Goal: Use online tool/utility: Utilize a website feature to perform a specific function

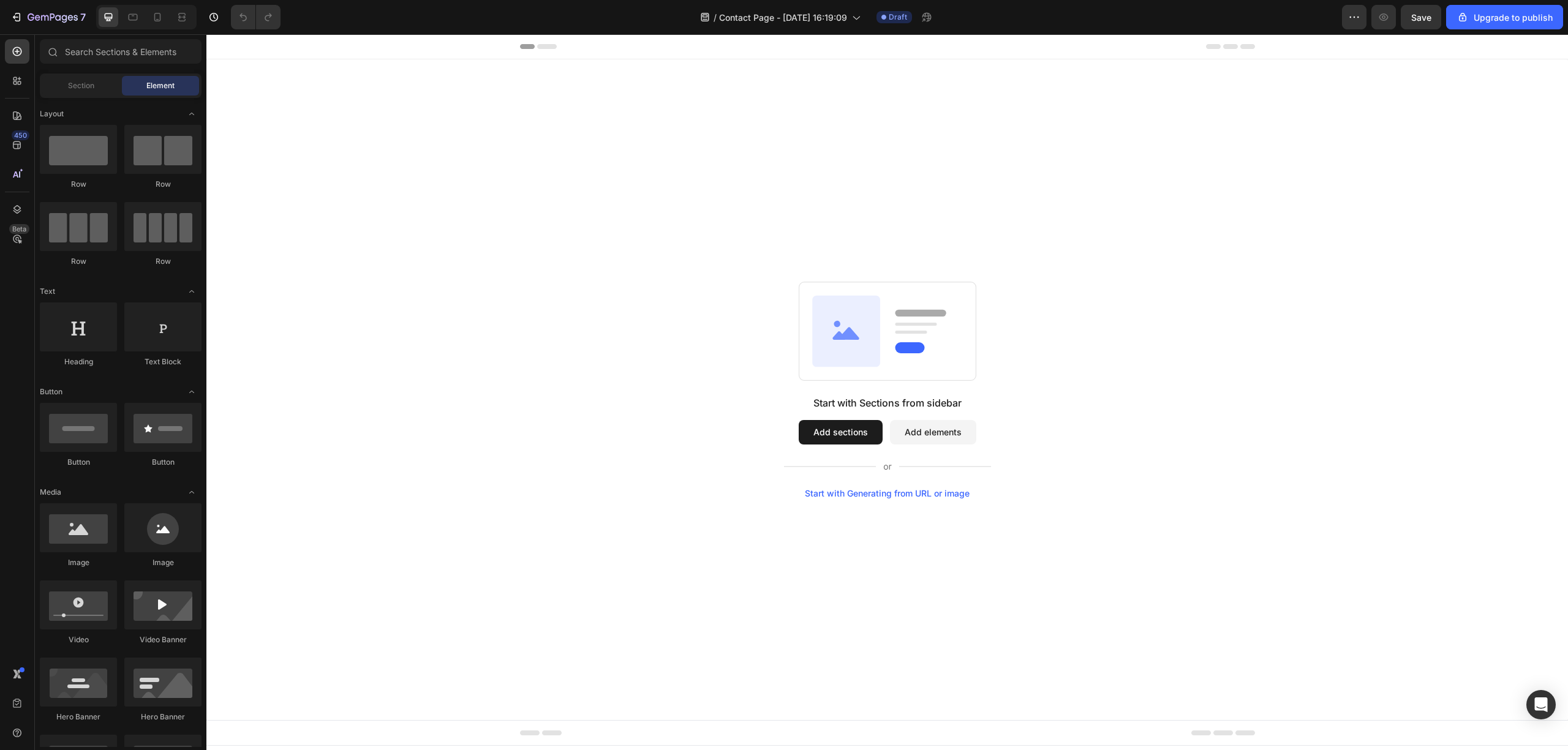
click at [854, 491] on div "Start with Generating from URL or image" at bounding box center [887, 494] width 165 height 10
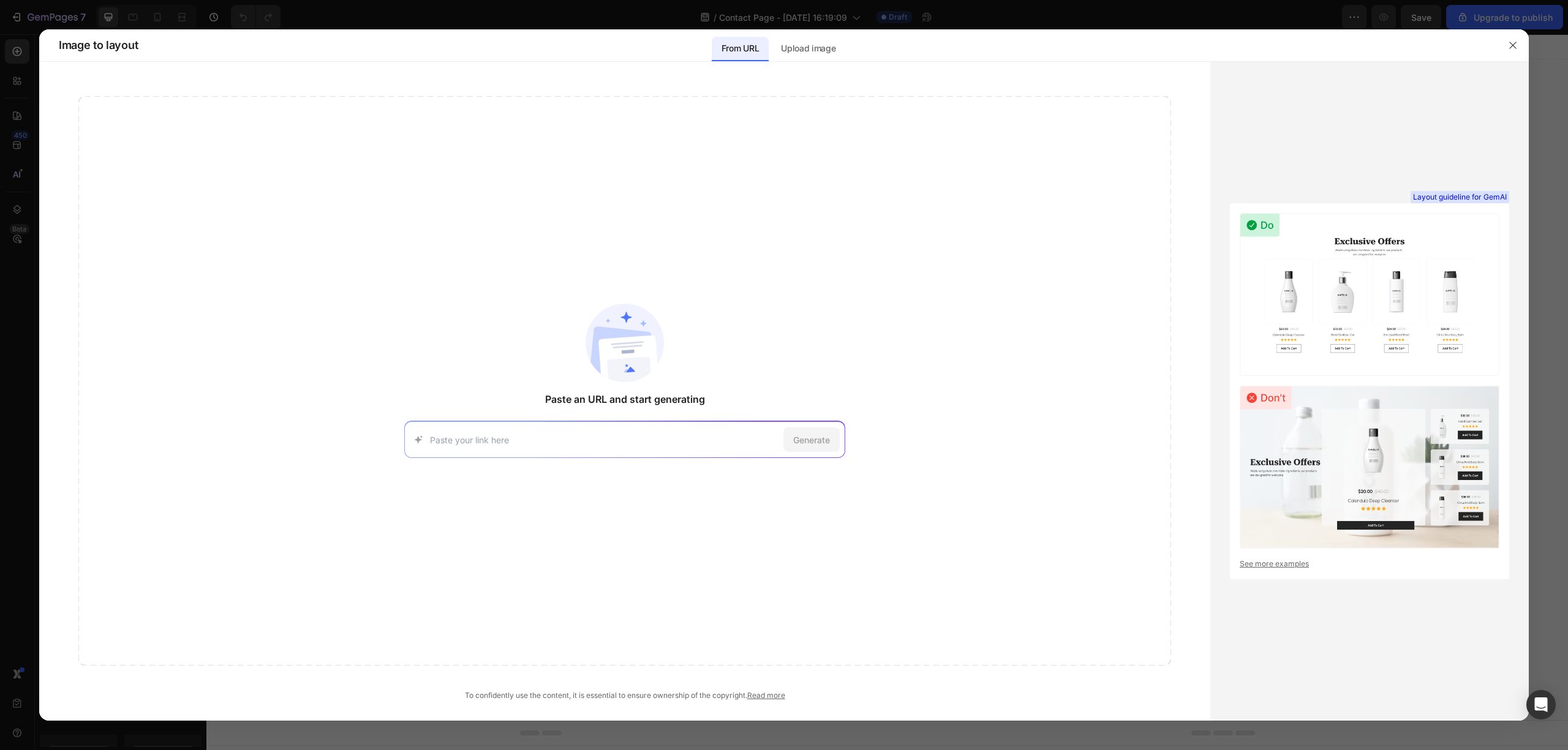
click at [478, 439] on input at bounding box center [604, 439] width 348 height 13
paste input "[URL][DOMAIN_NAME]"
type input "[URL][DOMAIN_NAME]"
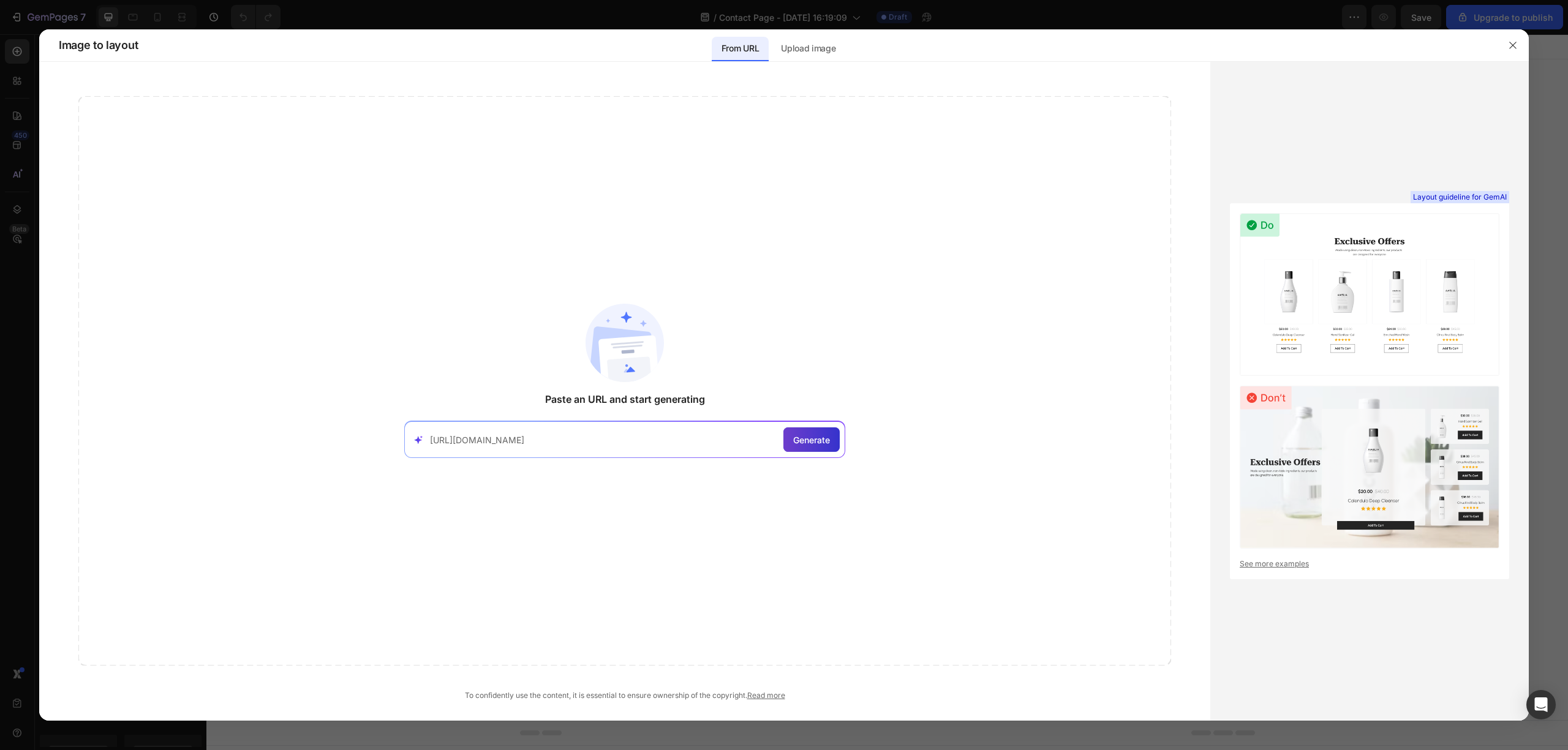
click at [812, 432] on div "Generate" at bounding box center [811, 439] width 56 height 24
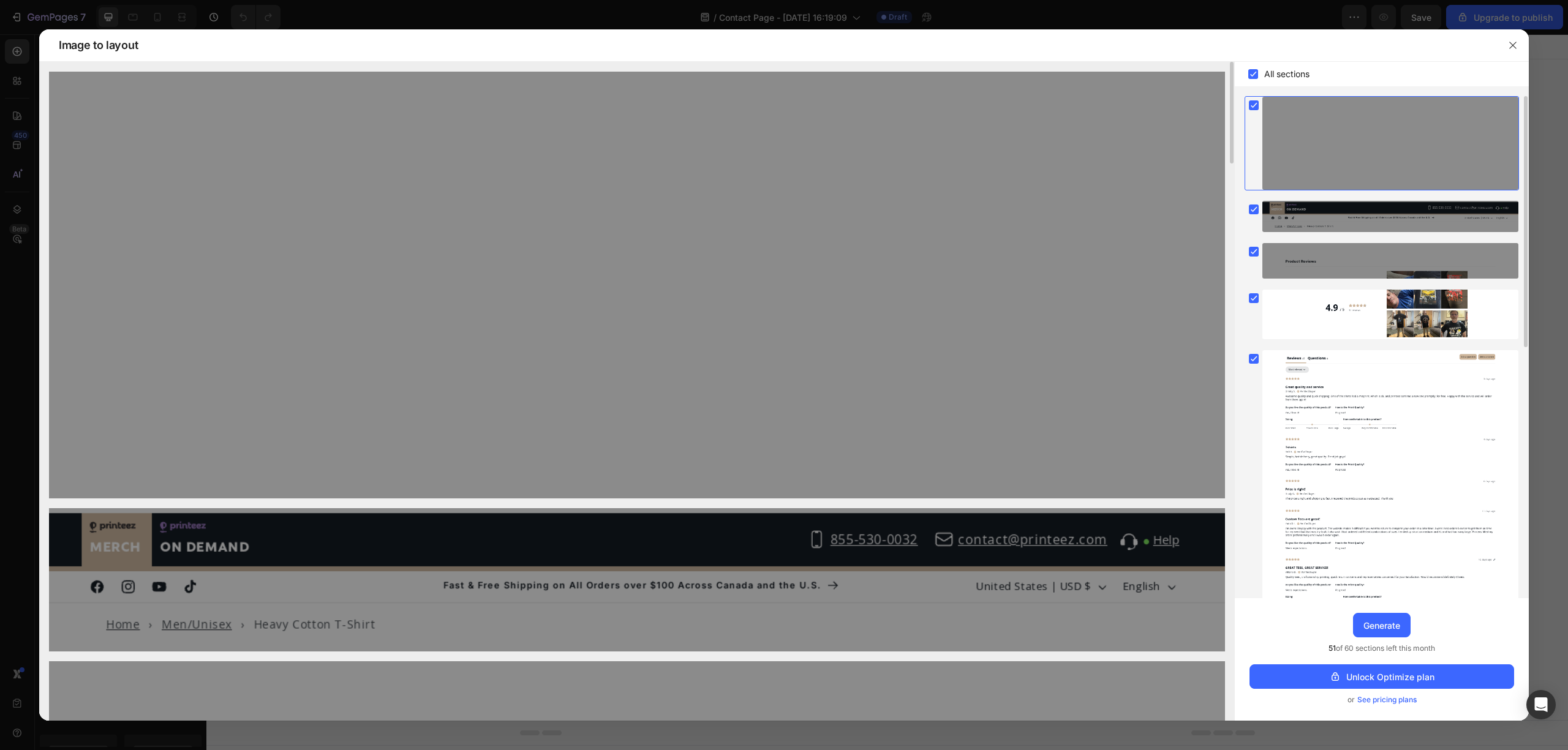
scroll to position [136, 0]
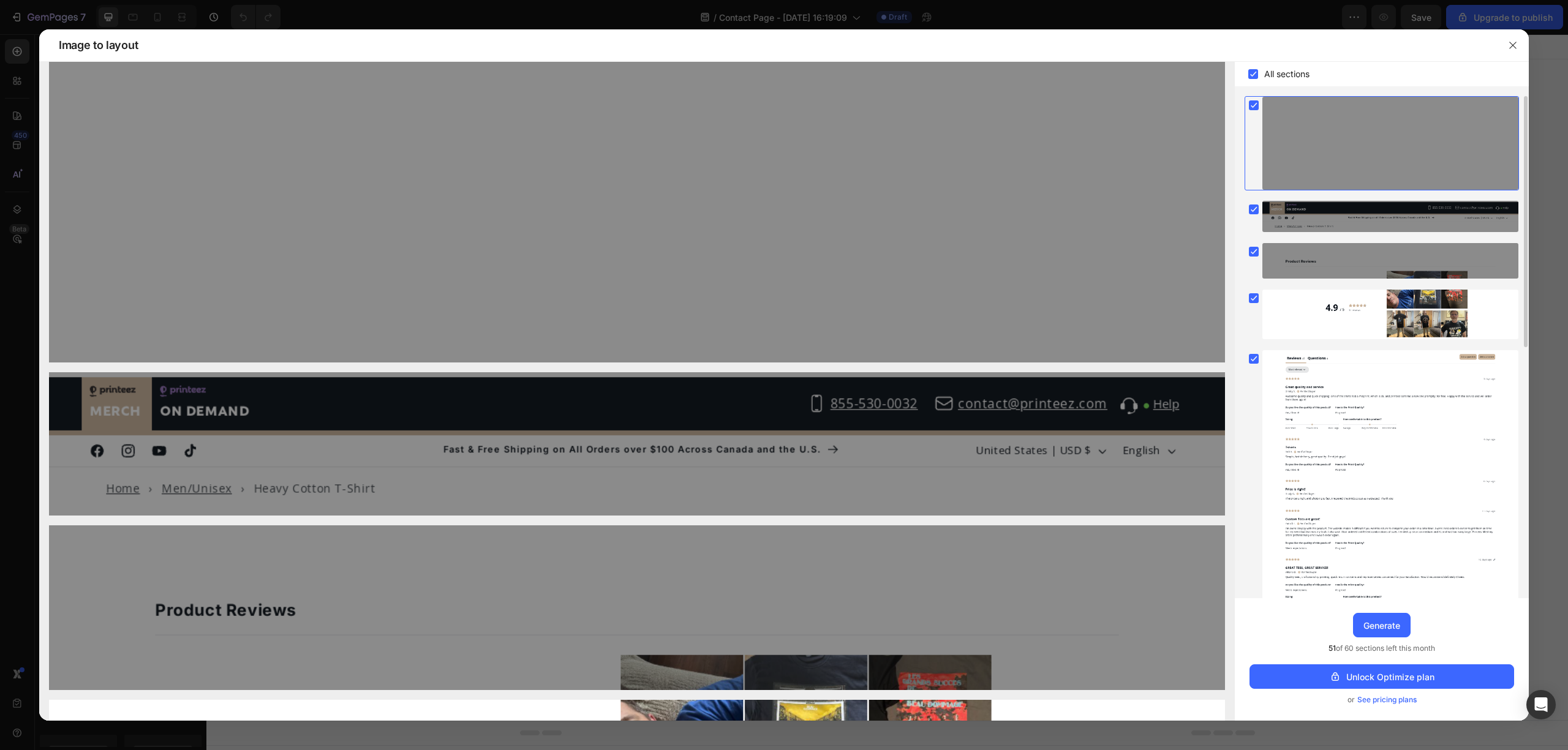
click at [1247, 101] on icon at bounding box center [1253, 105] width 13 height 13
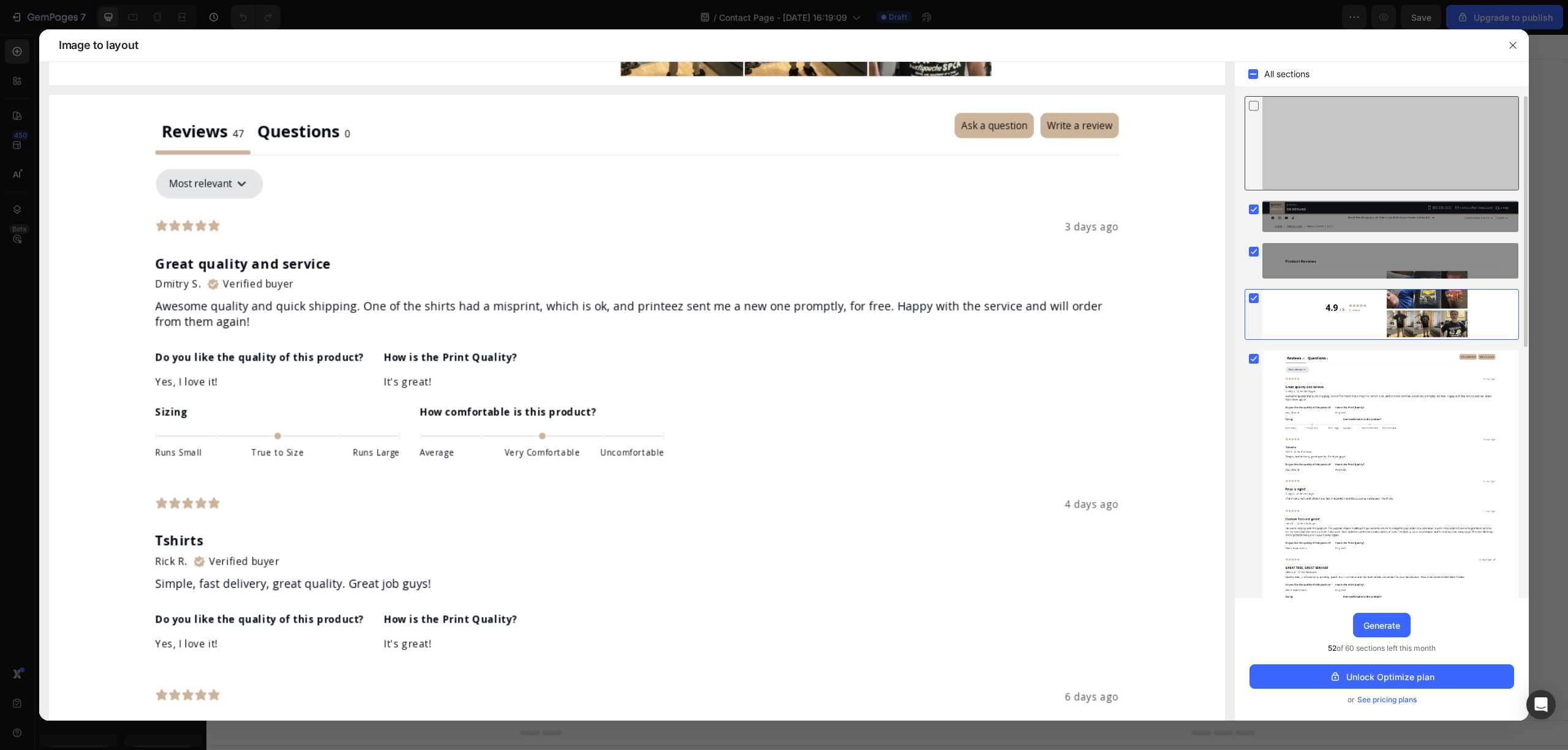
scroll to position [351, 0]
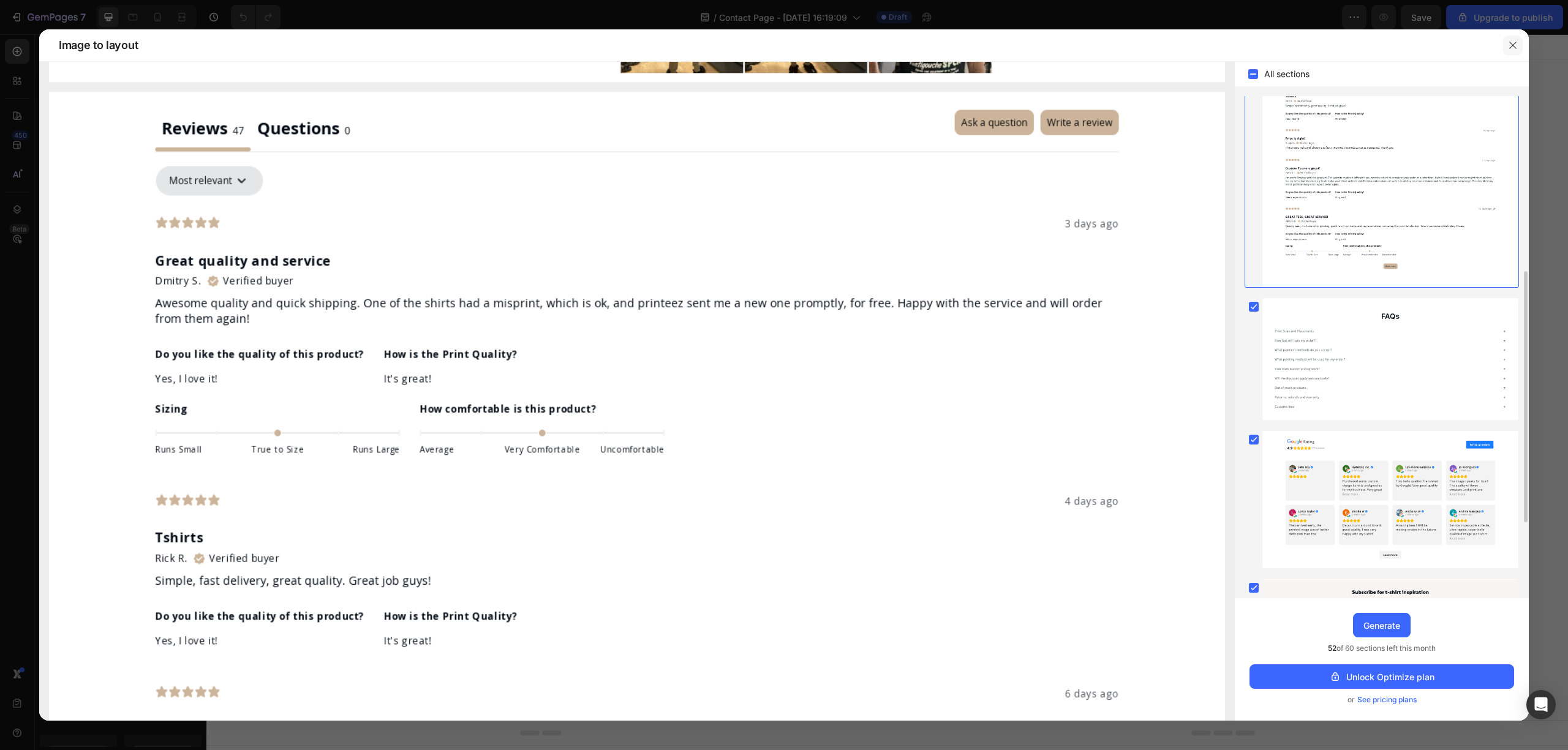
drag, startPoint x: 1514, startPoint y: 39, endPoint x: 1259, endPoint y: 18, distance: 255.9
click at [1514, 39] on button "button" at bounding box center [1512, 44] width 19 height 19
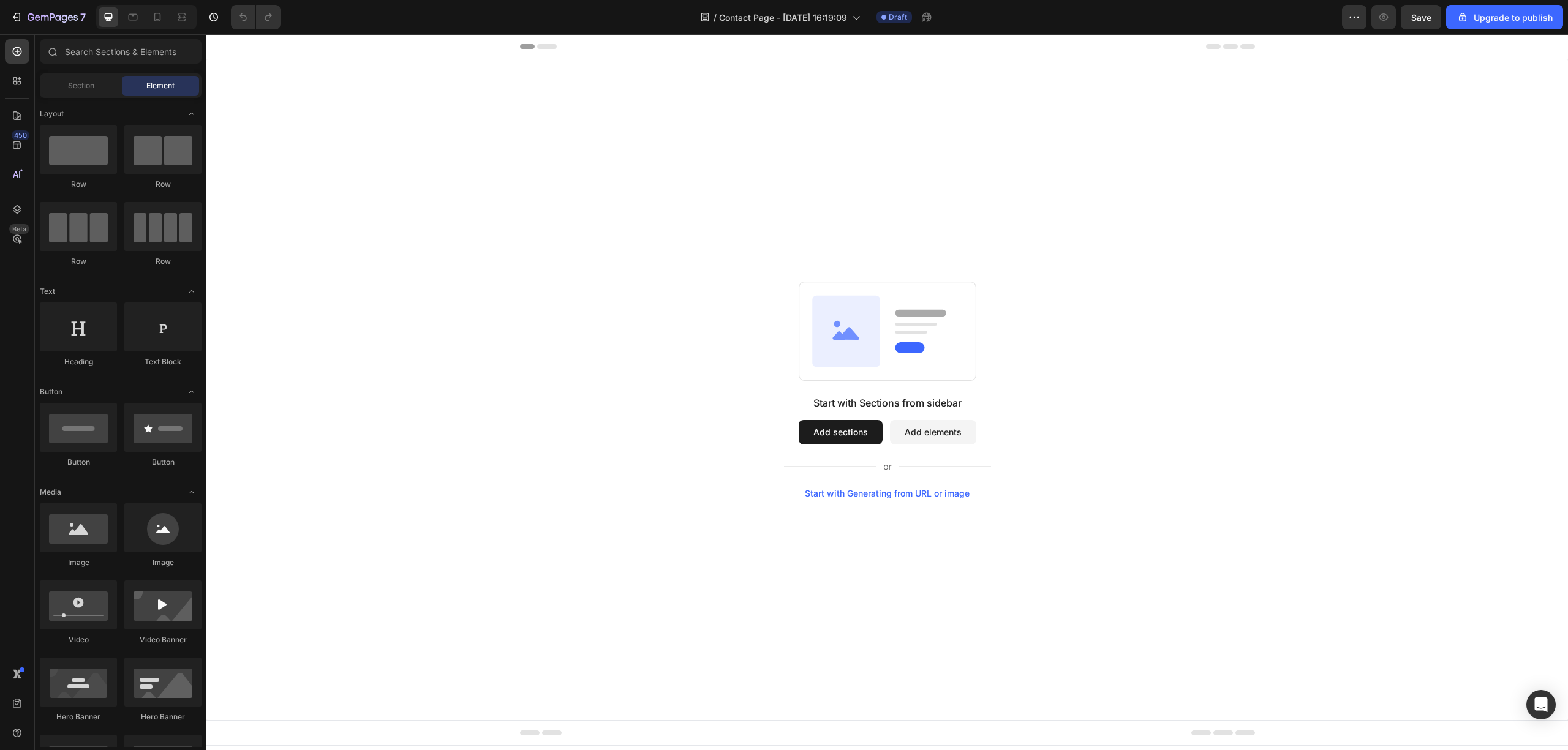
click at [851, 429] on button "Add sections" at bounding box center [840, 432] width 84 height 24
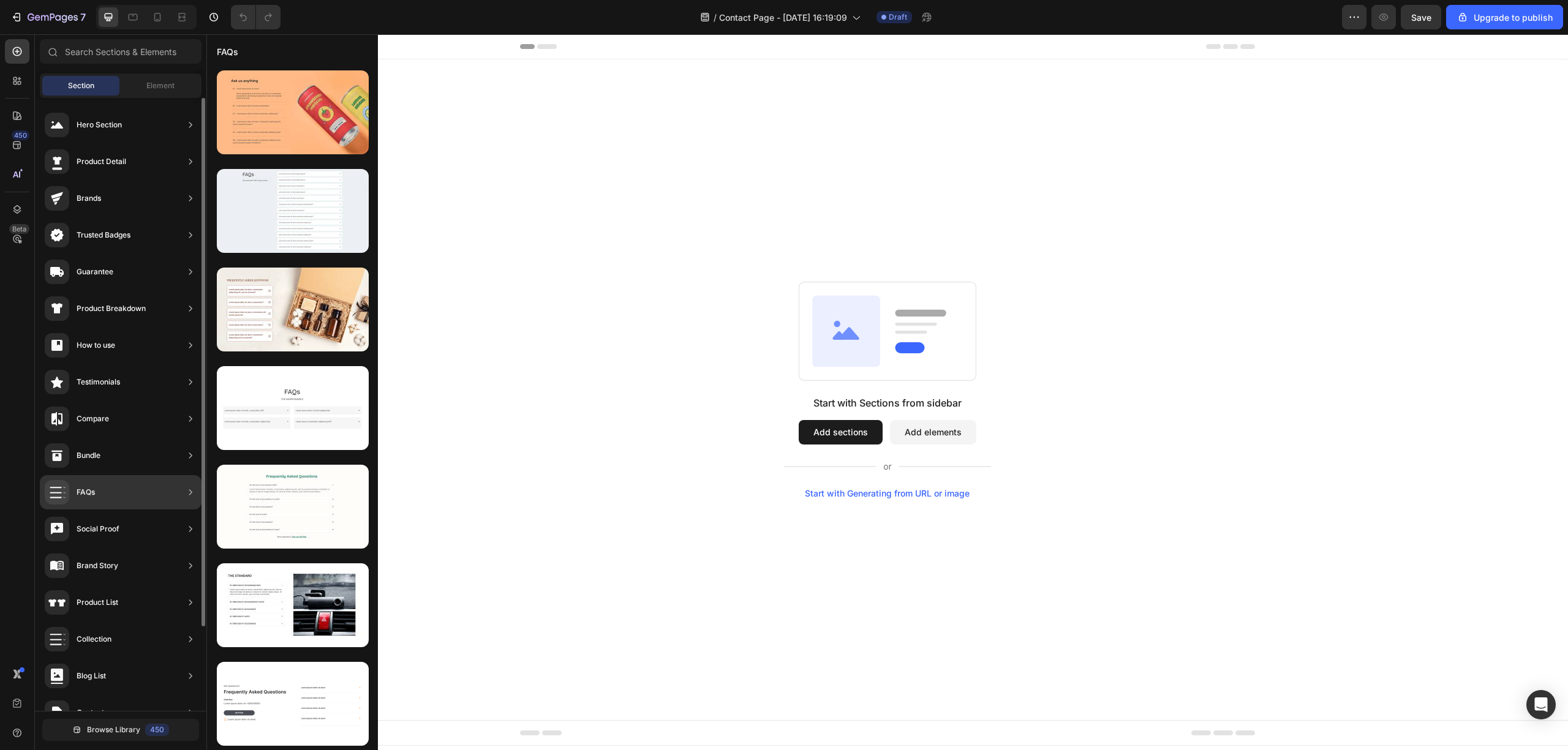
scroll to position [97, 0]
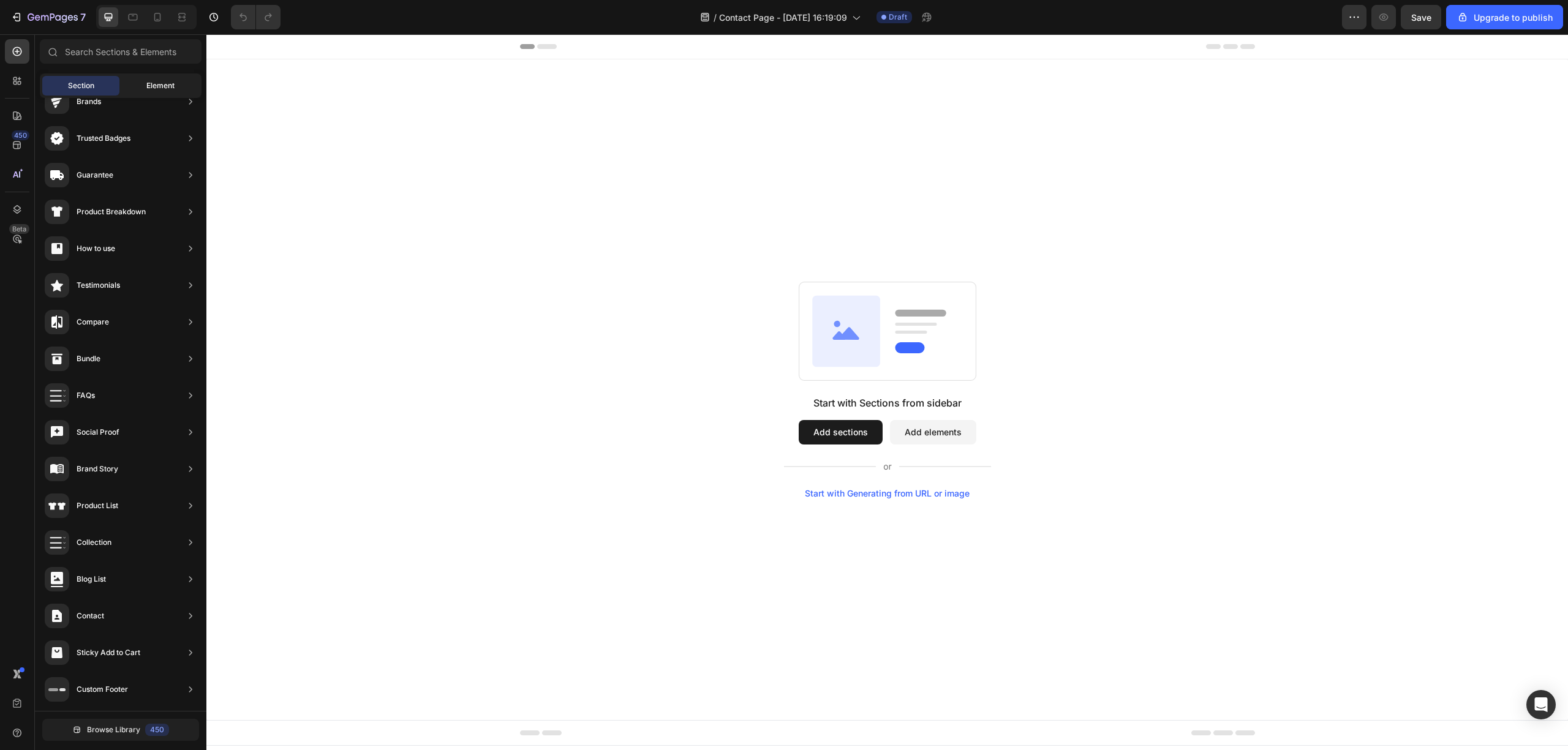
click at [162, 79] on div "Element" at bounding box center [161, 85] width 77 height 19
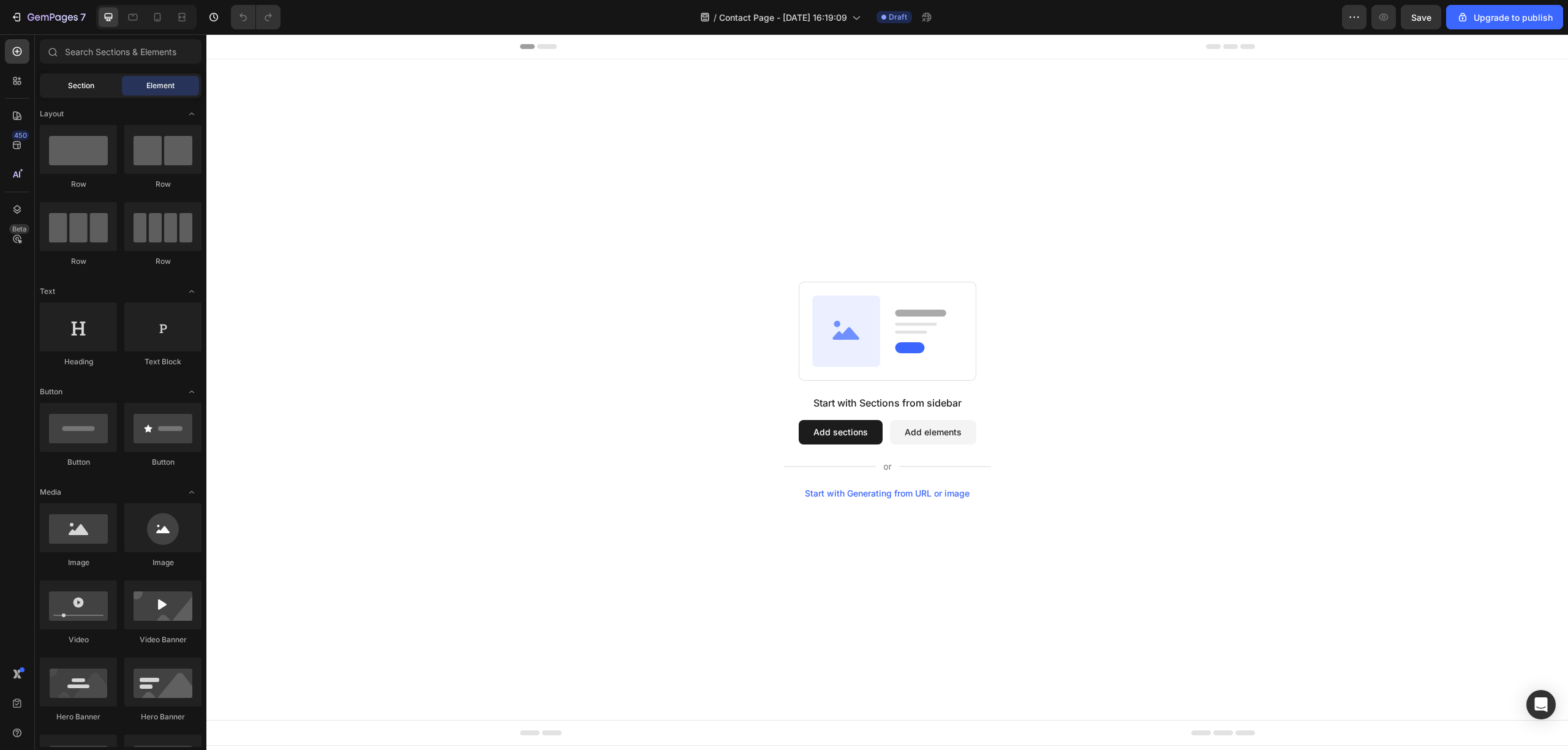
click at [108, 85] on div "Section" at bounding box center [80, 85] width 77 height 19
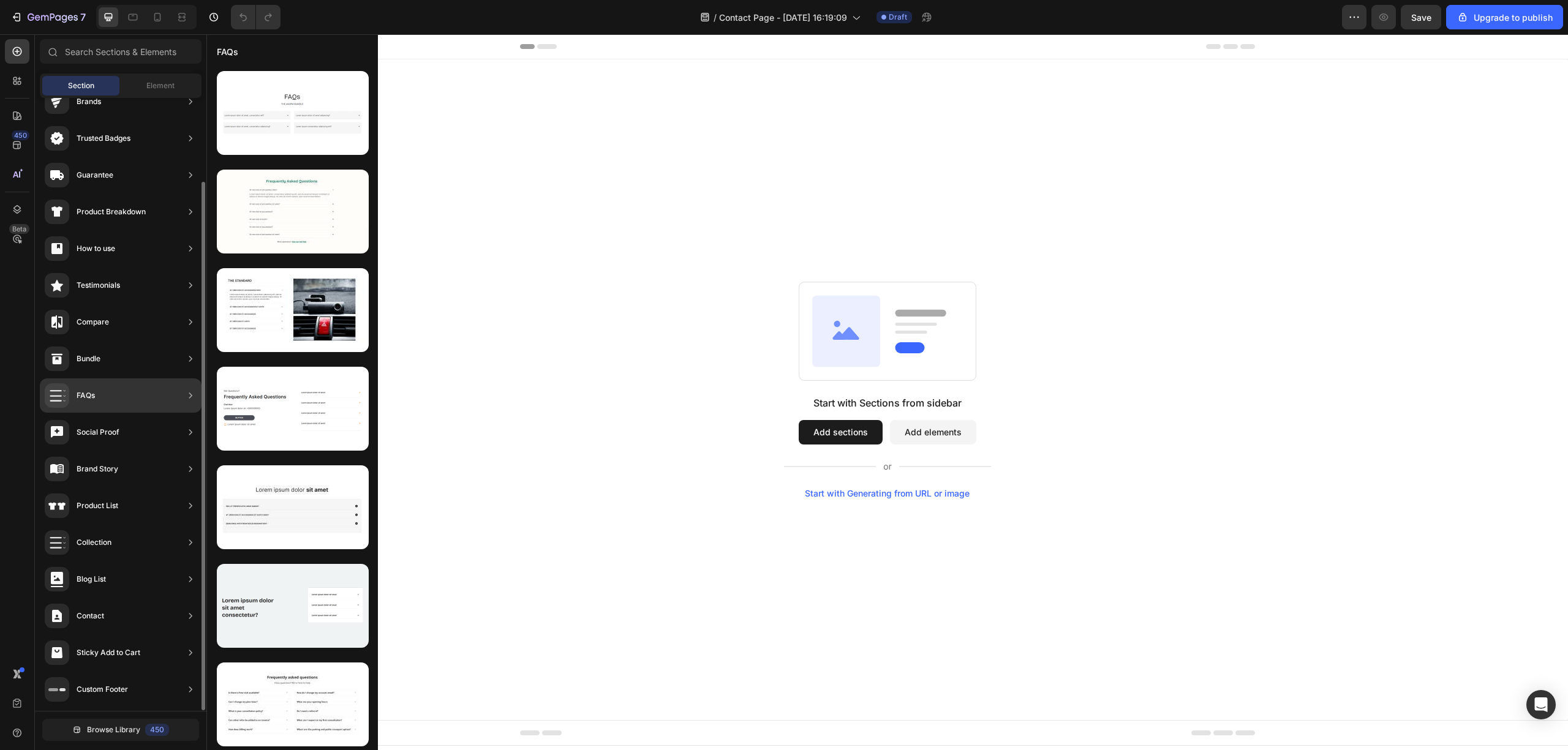
scroll to position [0, 0]
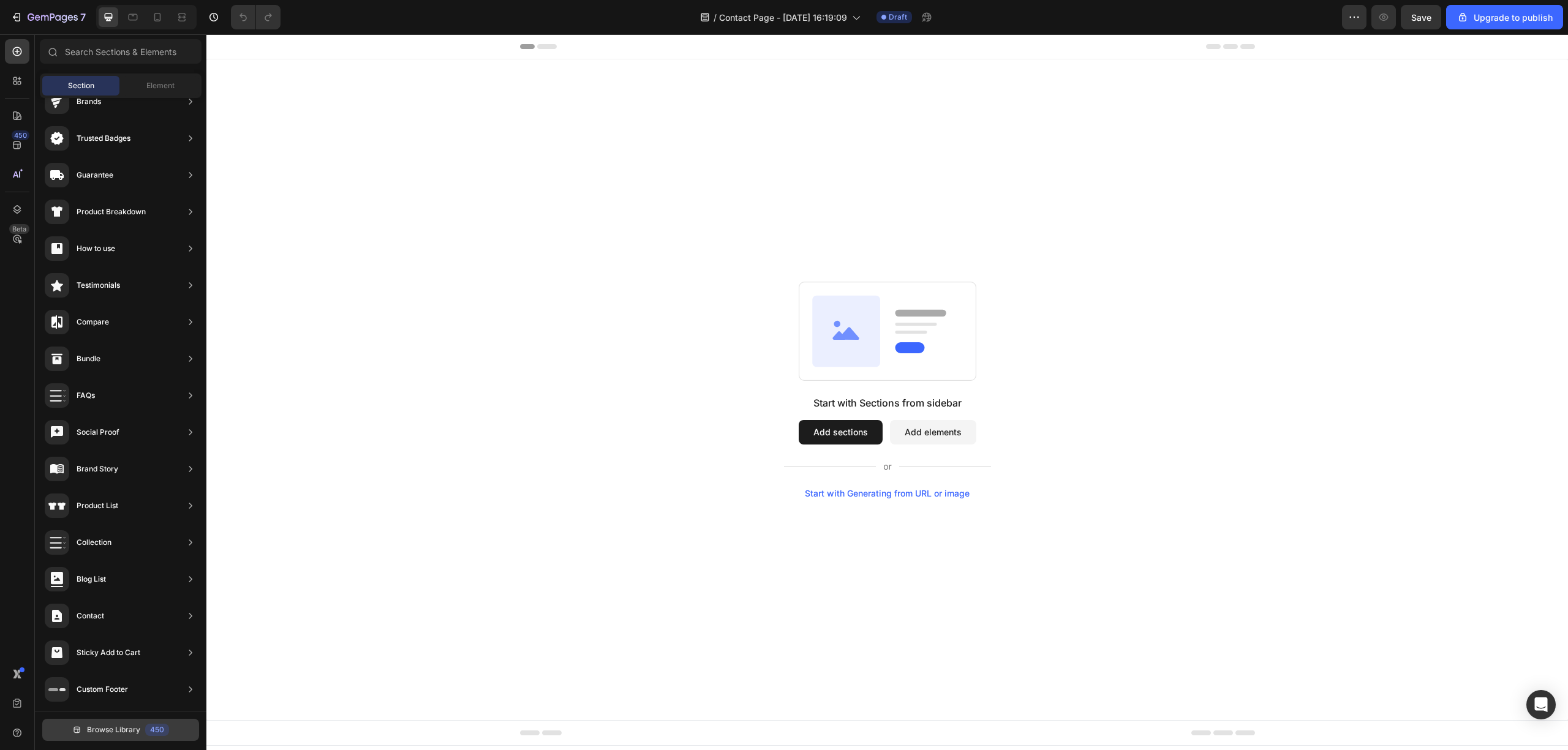
click at [99, 730] on span "Browse Library" at bounding box center [114, 729] width 54 height 11
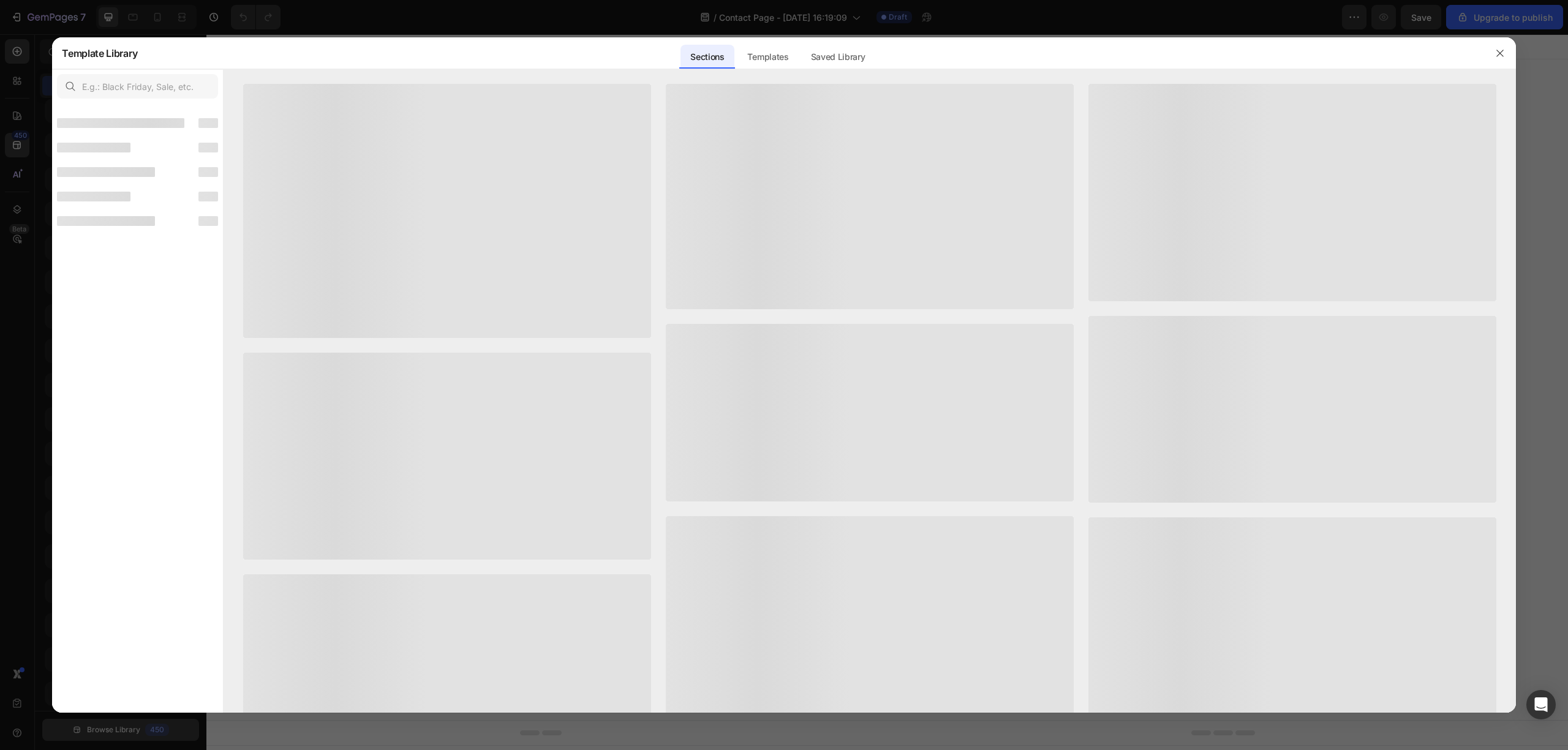
scroll to position [82, 0]
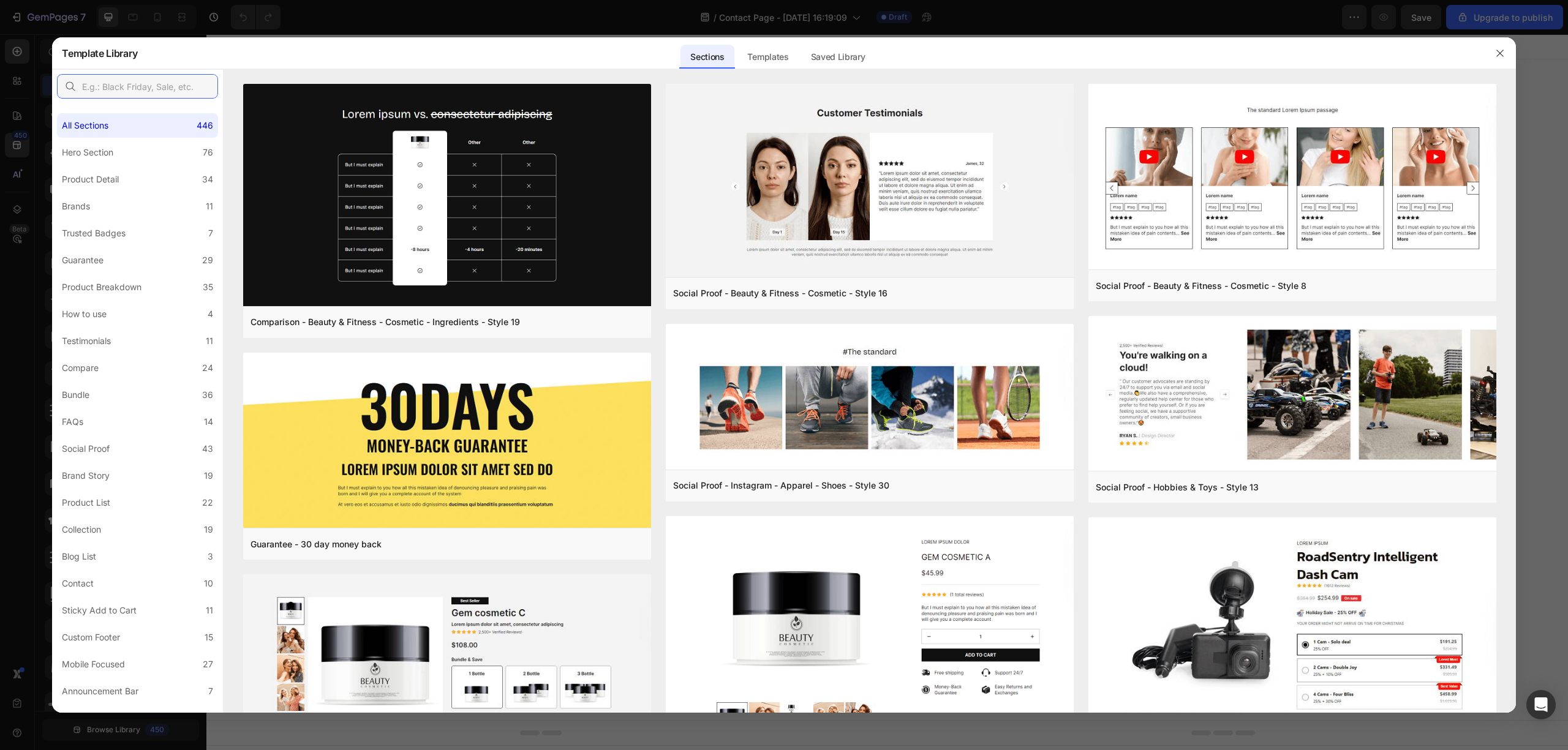
click at [131, 95] on input "text" at bounding box center [137, 85] width 161 height 24
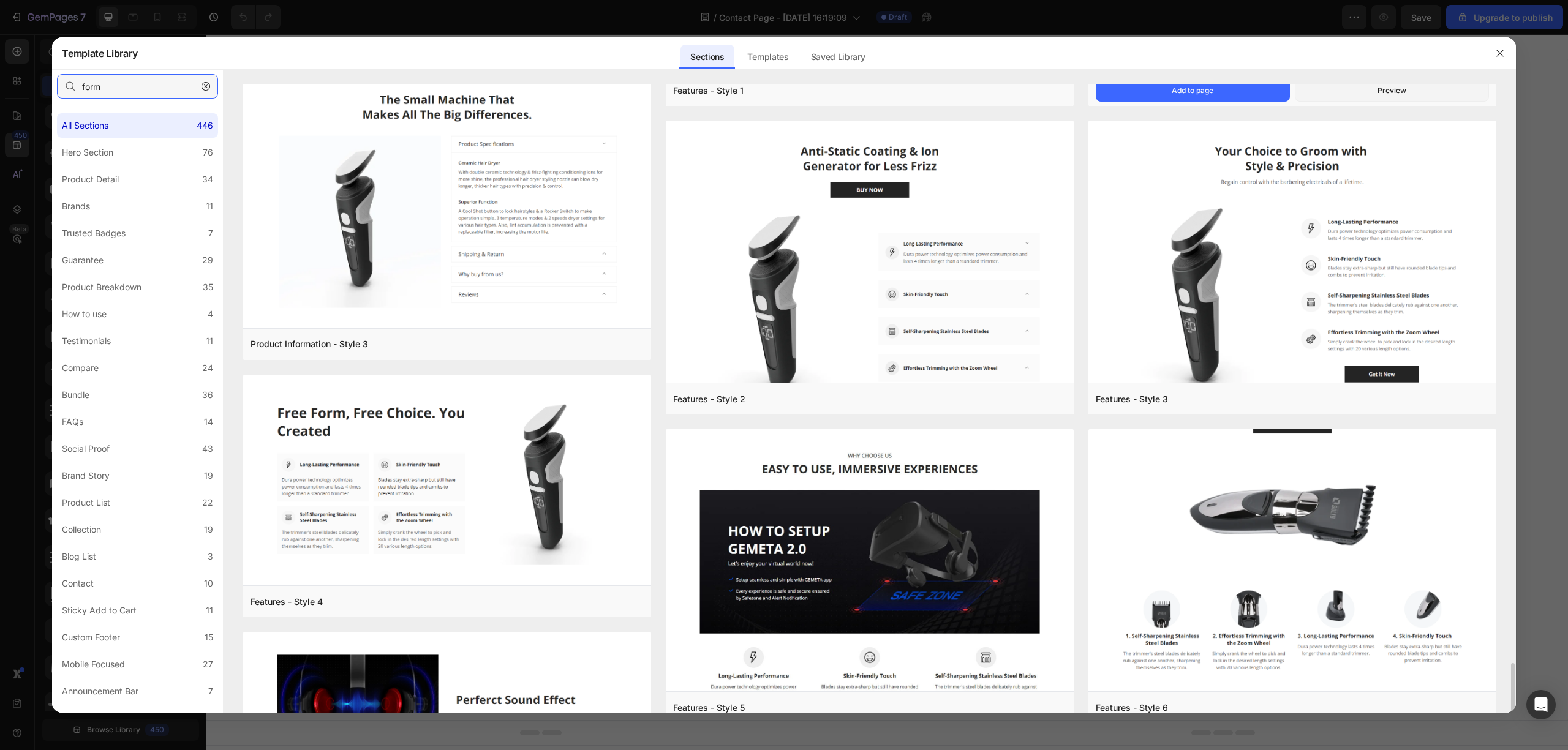
scroll to position [0, 0]
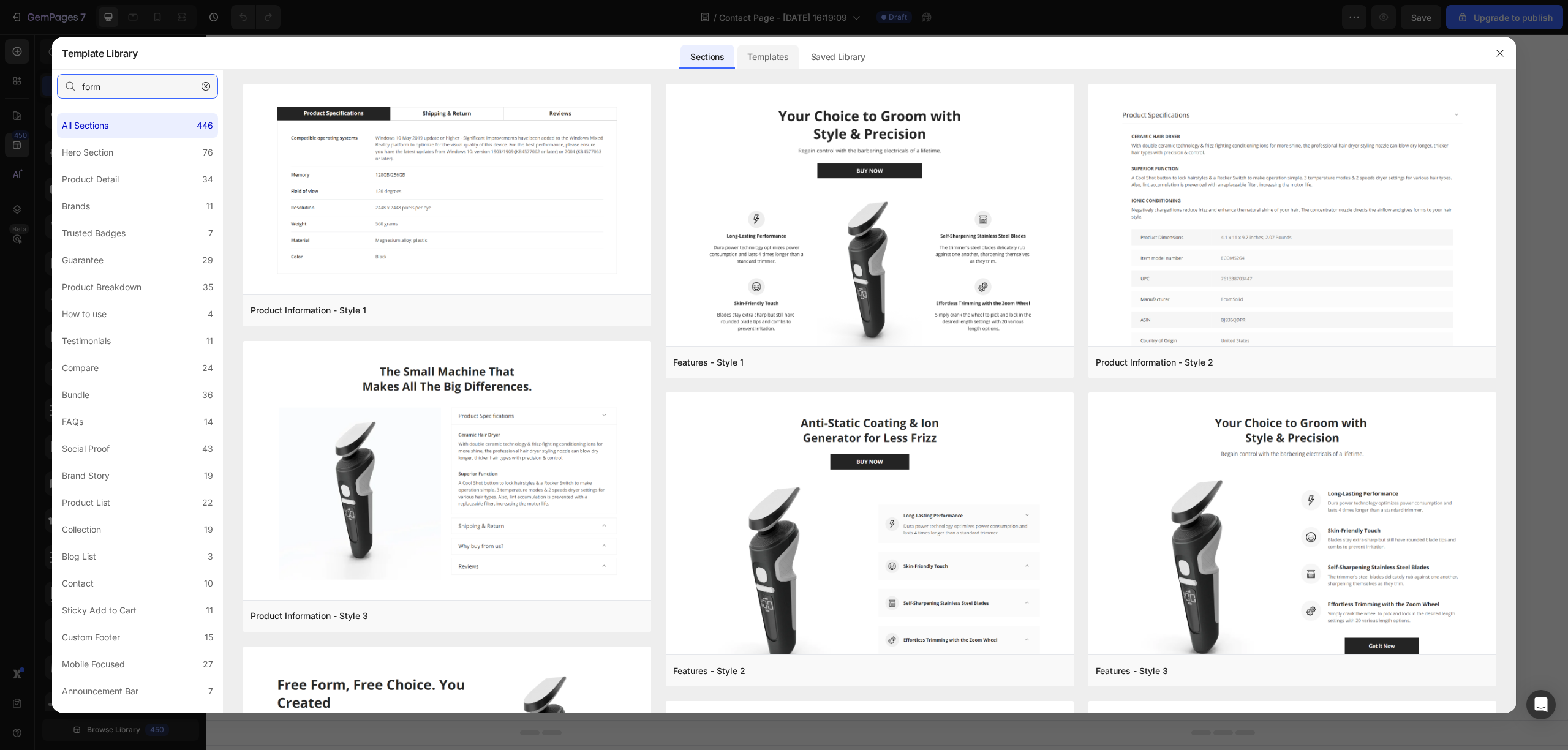
type input "form"
click at [753, 48] on div "Templates" at bounding box center [767, 56] width 60 height 24
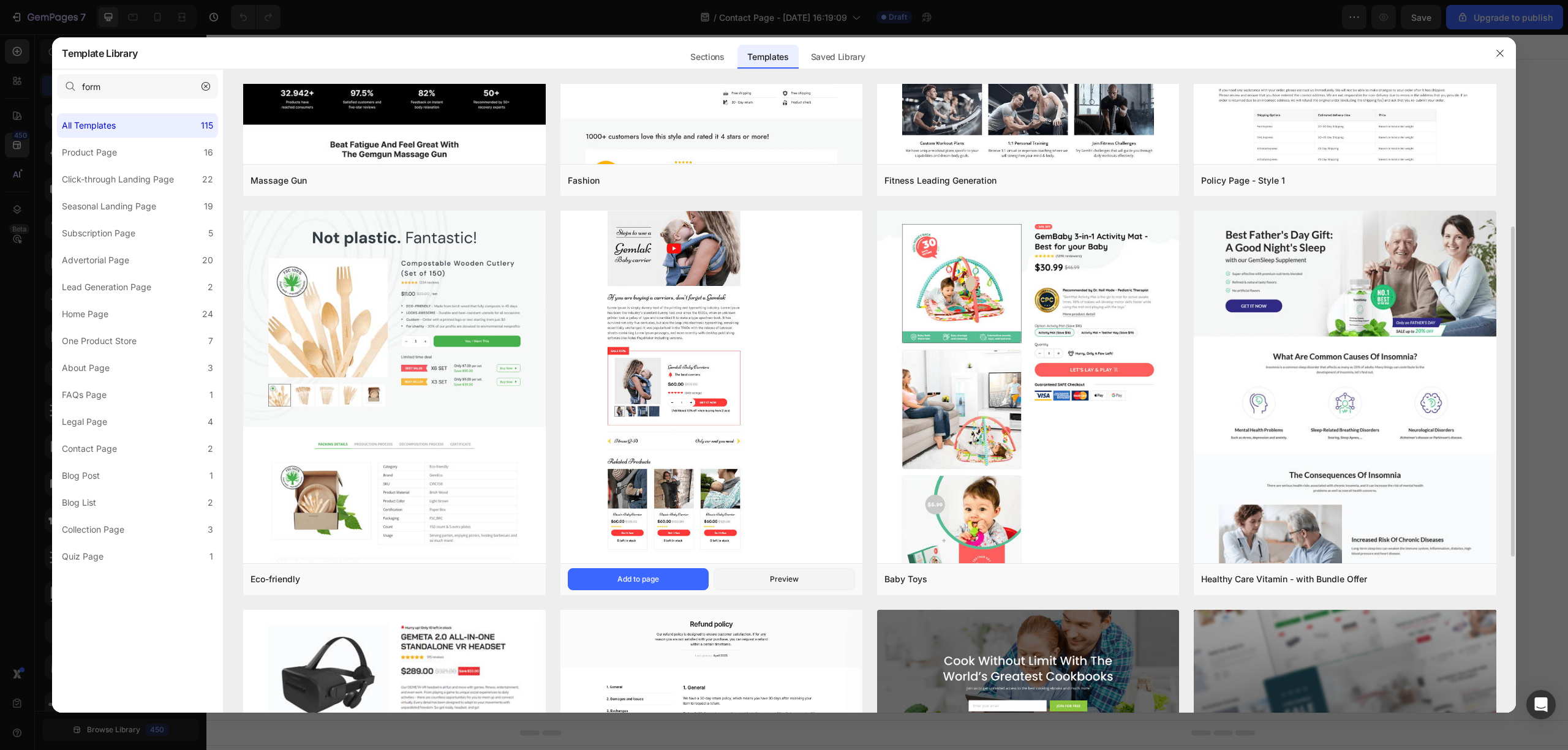
scroll to position [545, 0]
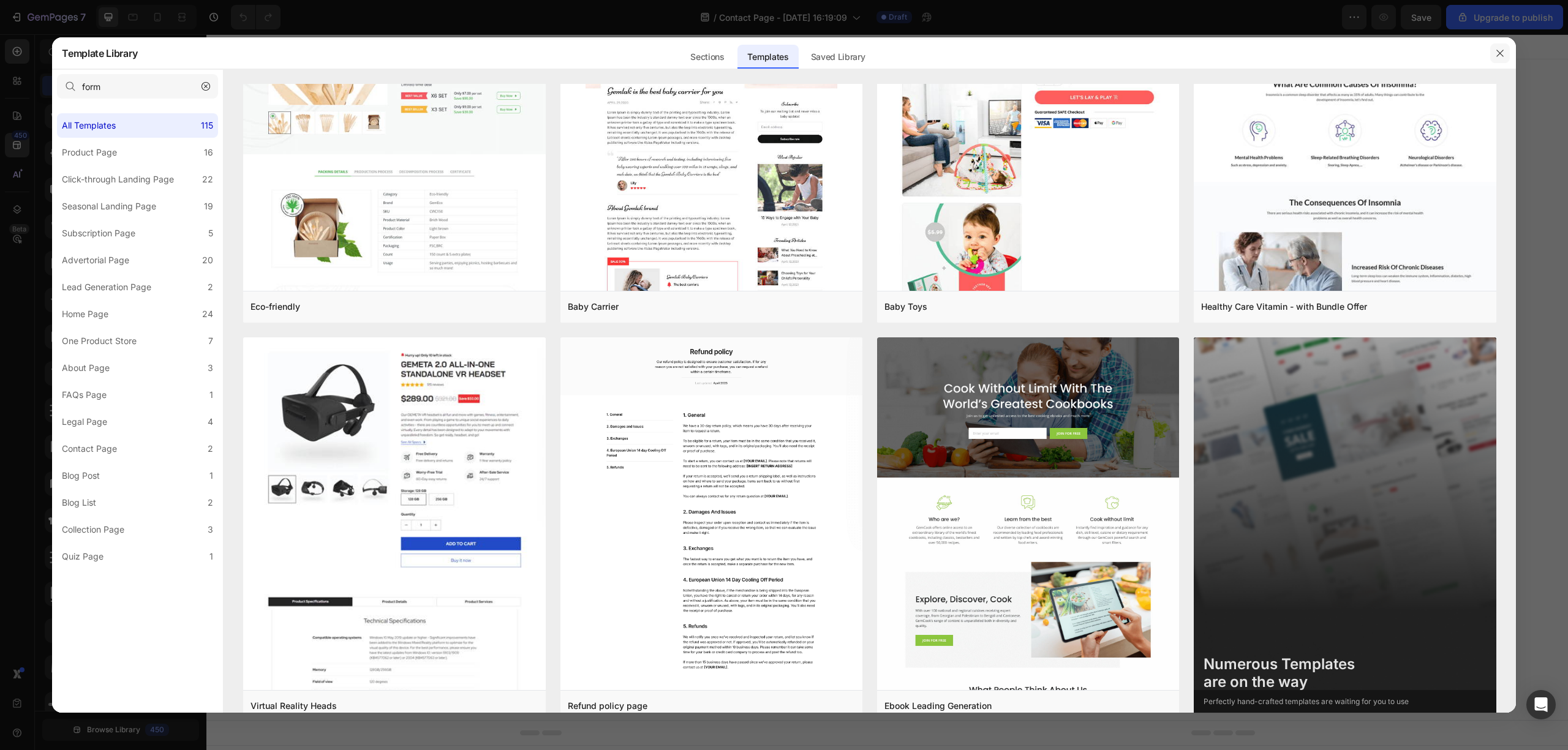
click at [1500, 54] on icon "button" at bounding box center [1499, 53] width 7 height 7
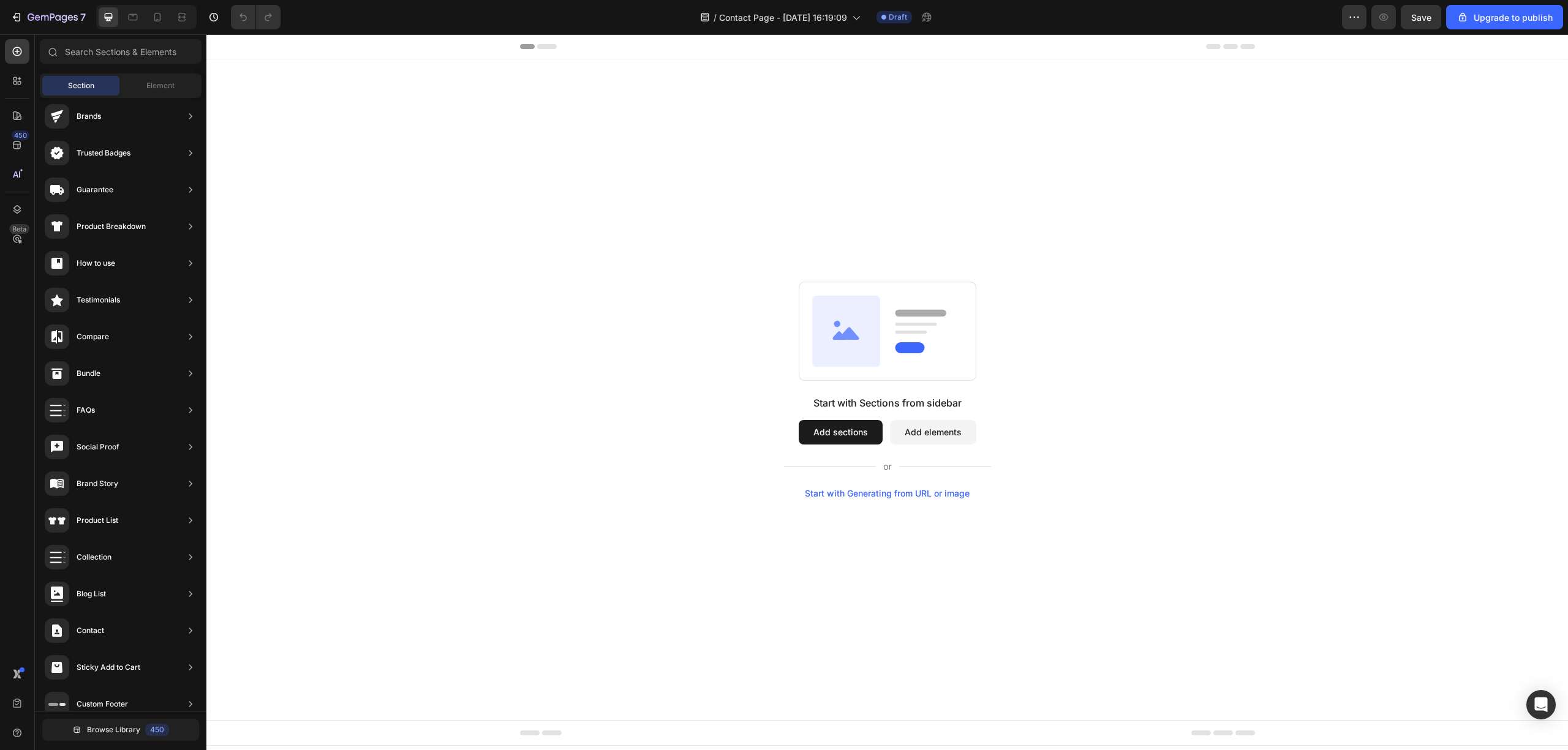
click at [926, 427] on button "Add elements" at bounding box center [932, 432] width 86 height 24
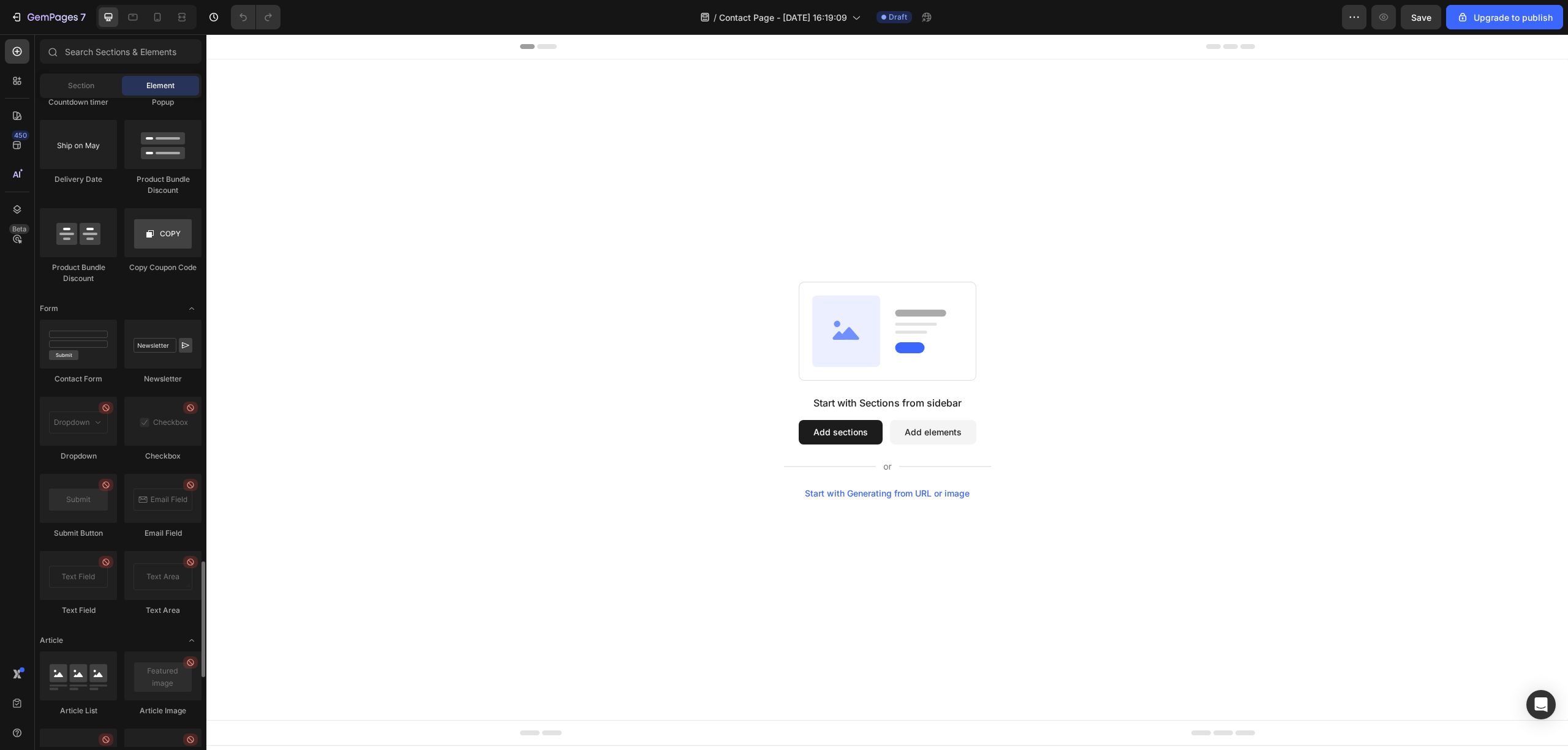
scroll to position [2453, 0]
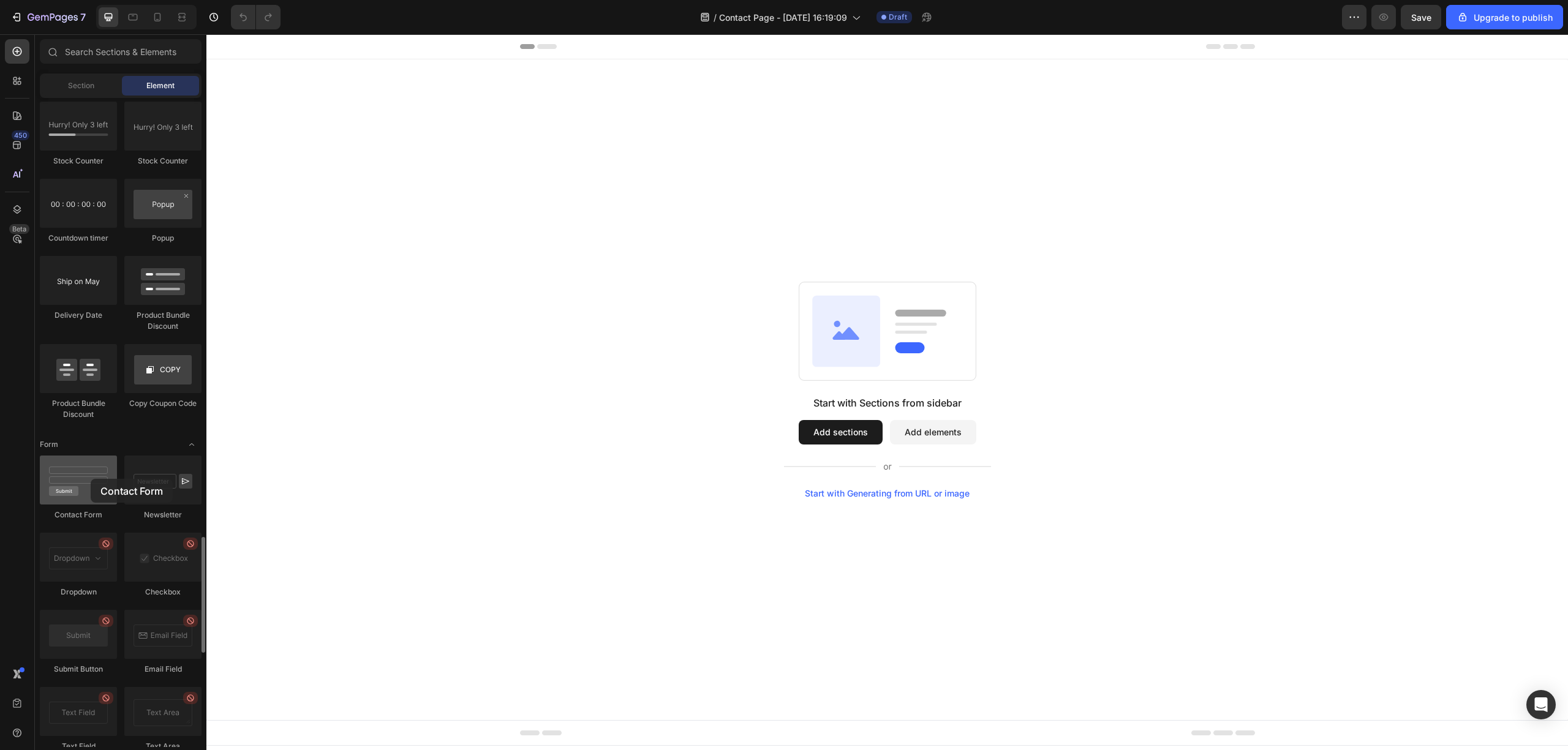
click at [90, 479] on div at bounding box center [79, 480] width 77 height 49
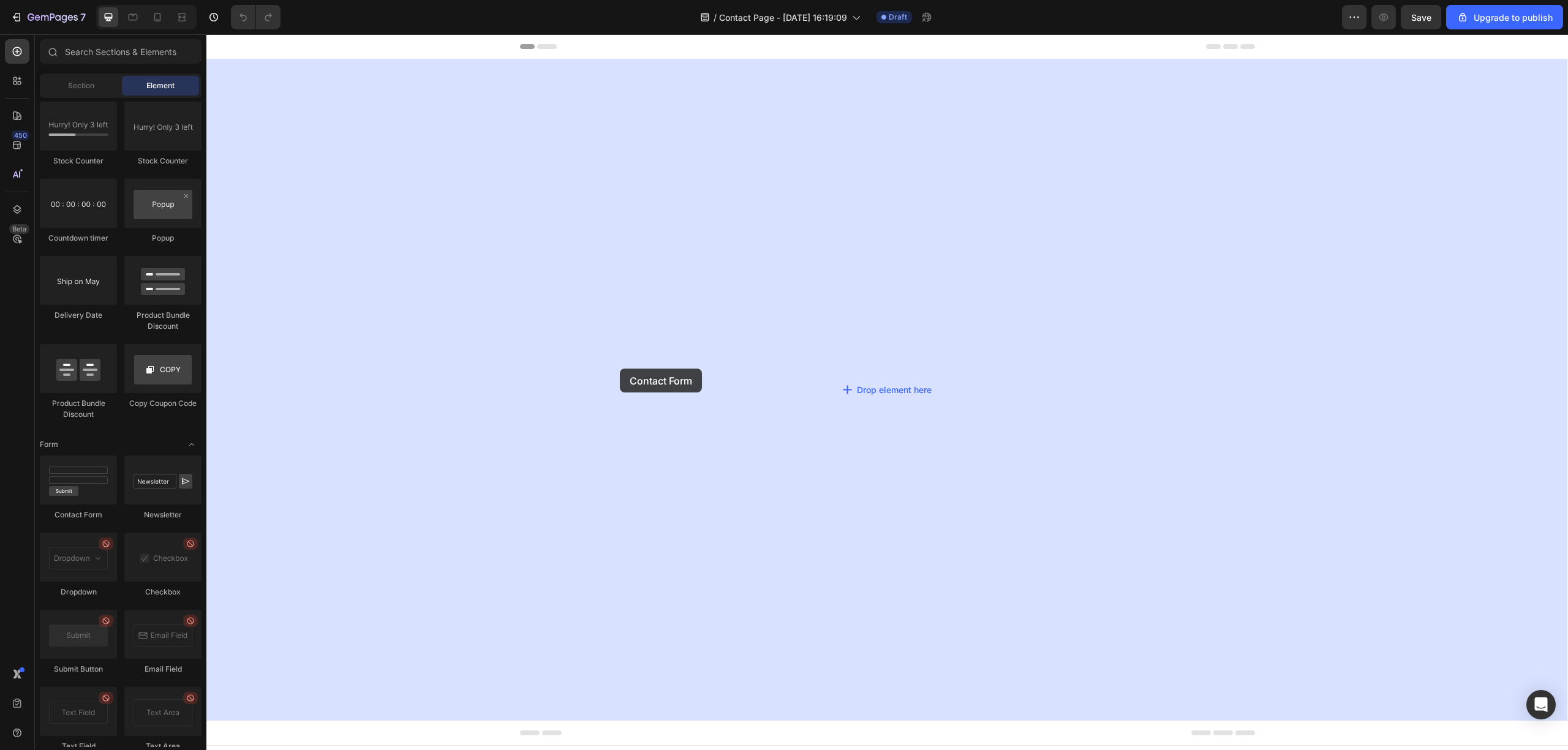
drag, startPoint x: 281, startPoint y: 527, endPoint x: 718, endPoint y: 306, distance: 489.7
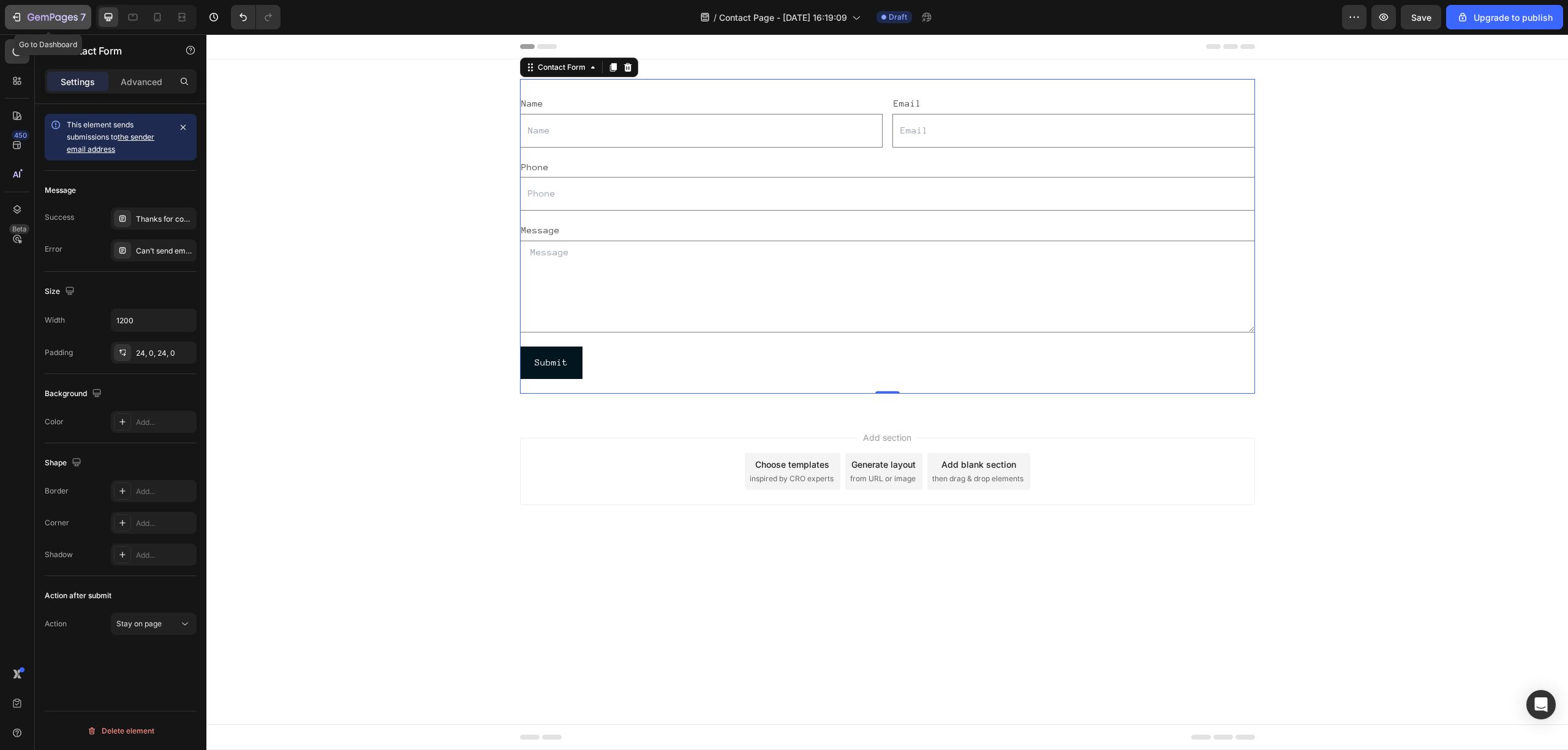
click at [54, 18] on icon "button" at bounding box center [53, 18] width 50 height 10
